Goal: Use online tool/utility: Use online tool/utility

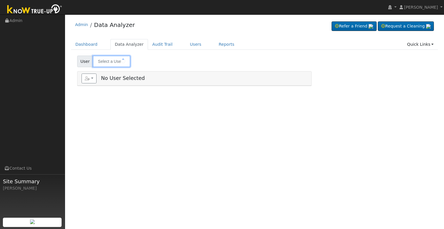
type input "[PERSON_NAME]"
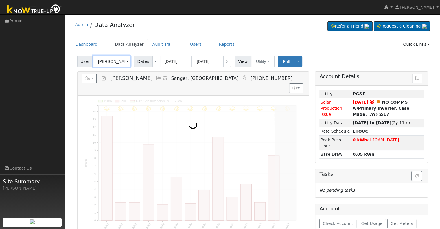
click at [115, 59] on input "[PERSON_NAME]" at bounding box center [112, 62] width 38 height 12
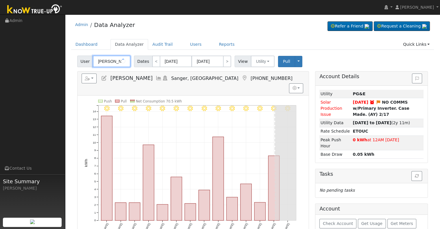
click at [115, 59] on input "[PERSON_NAME]" at bounding box center [112, 62] width 38 height 12
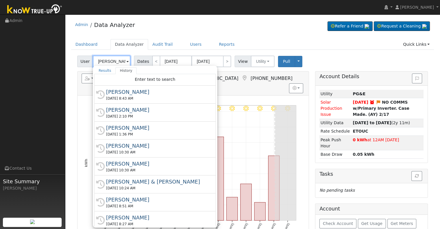
click at [115, 59] on input "[PERSON_NAME]" at bounding box center [112, 62] width 38 height 12
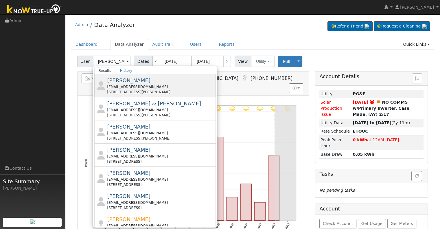
click at [163, 88] on div "[EMAIL_ADDRESS][DOMAIN_NAME]" at bounding box center [160, 86] width 107 height 5
type input "[PERSON_NAME]"
